Goal: Information Seeking & Learning: Learn about a topic

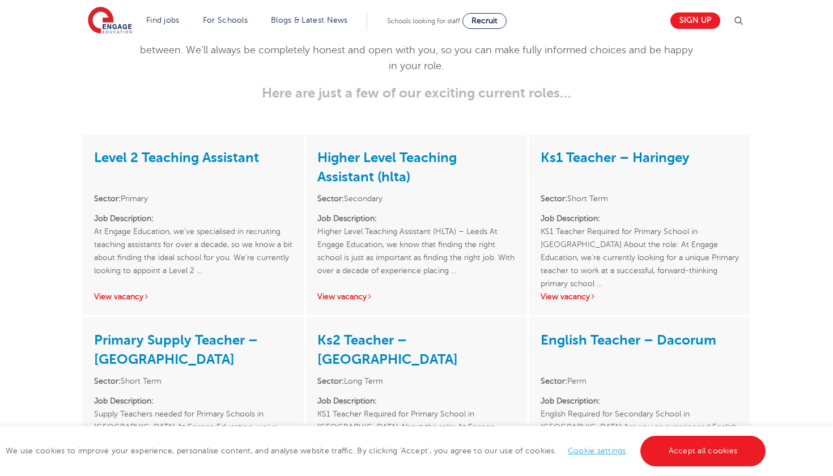
scroll to position [1517, 0]
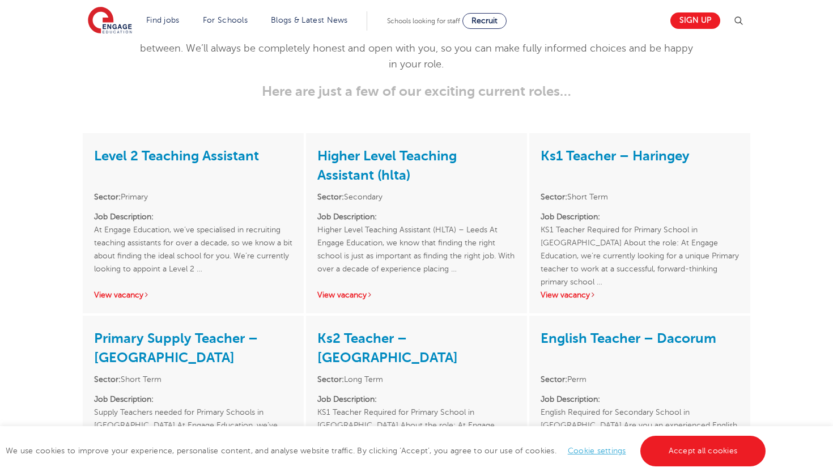
click at [229, 148] on link "Level 2 Teaching Assistant" at bounding box center [176, 156] width 165 height 16
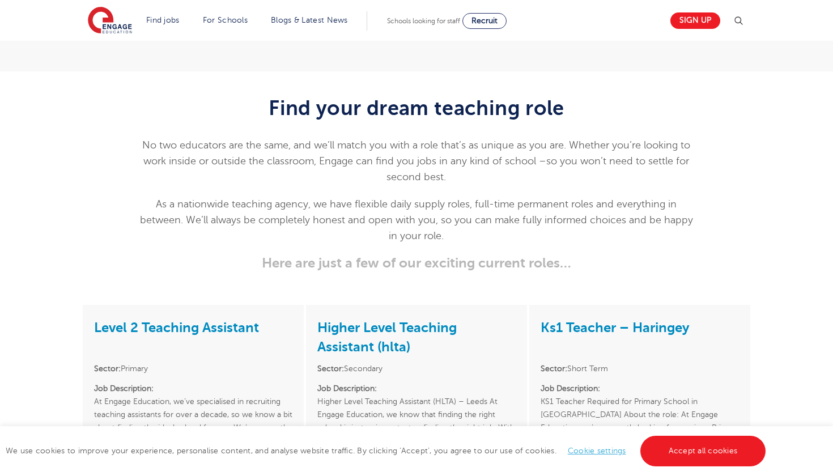
scroll to position [1622, 0]
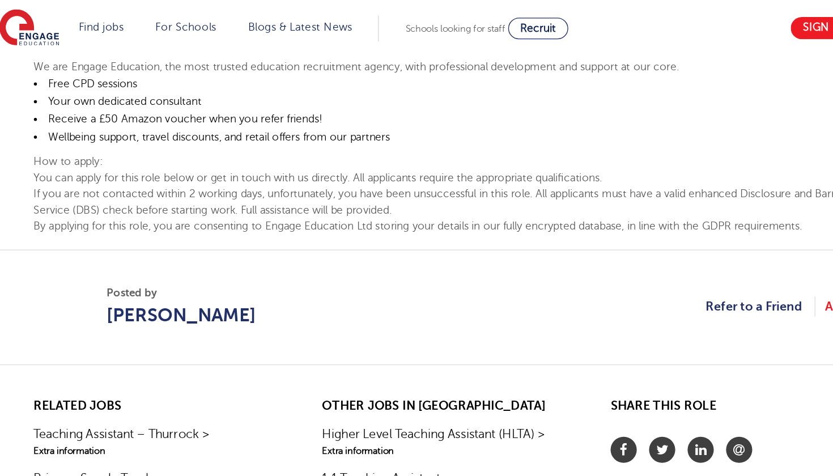
scroll to position [246, 0]
